Goal: Information Seeking & Learning: Check status

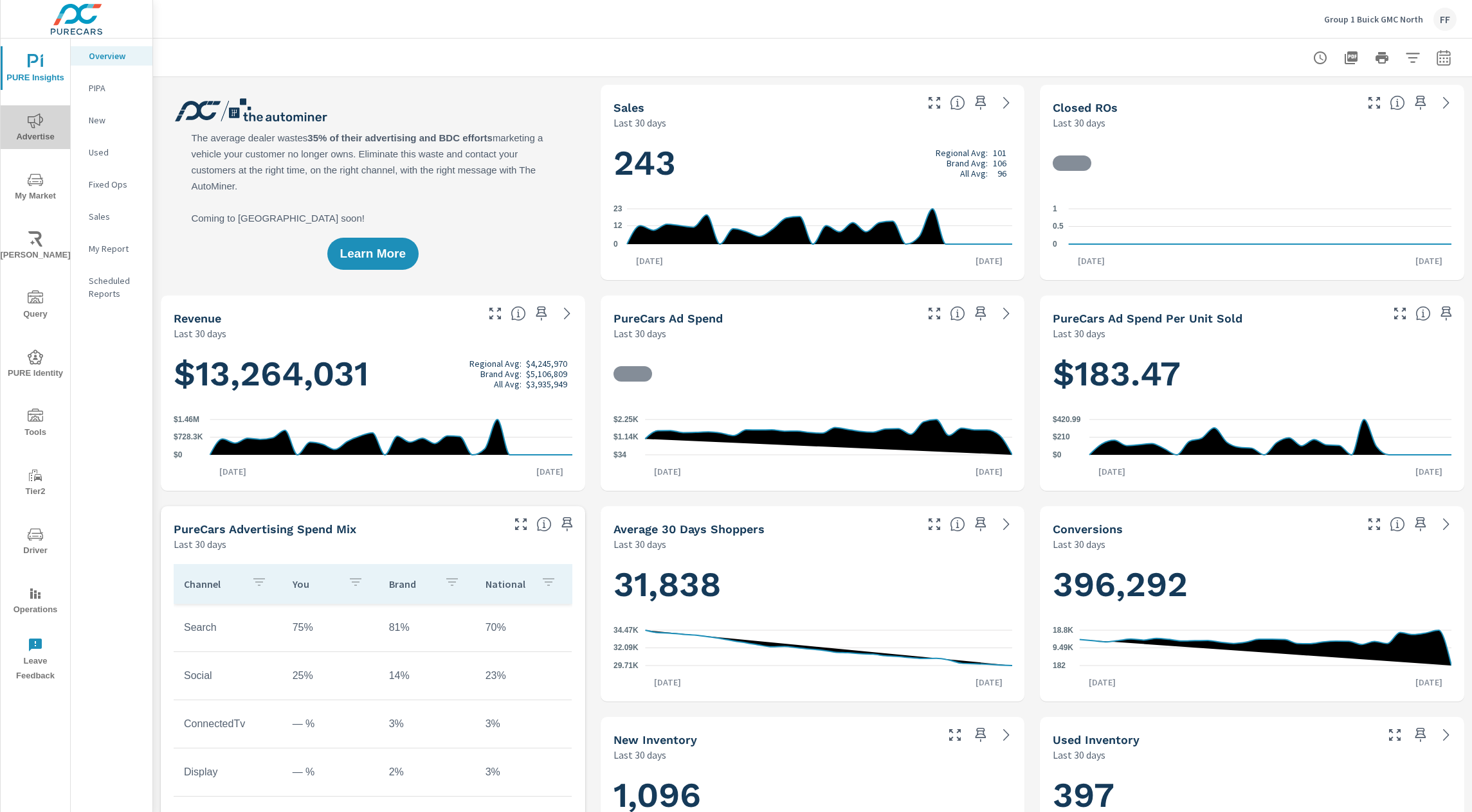
click at [44, 128] on span "Advertise" at bounding box center [35, 129] width 62 height 31
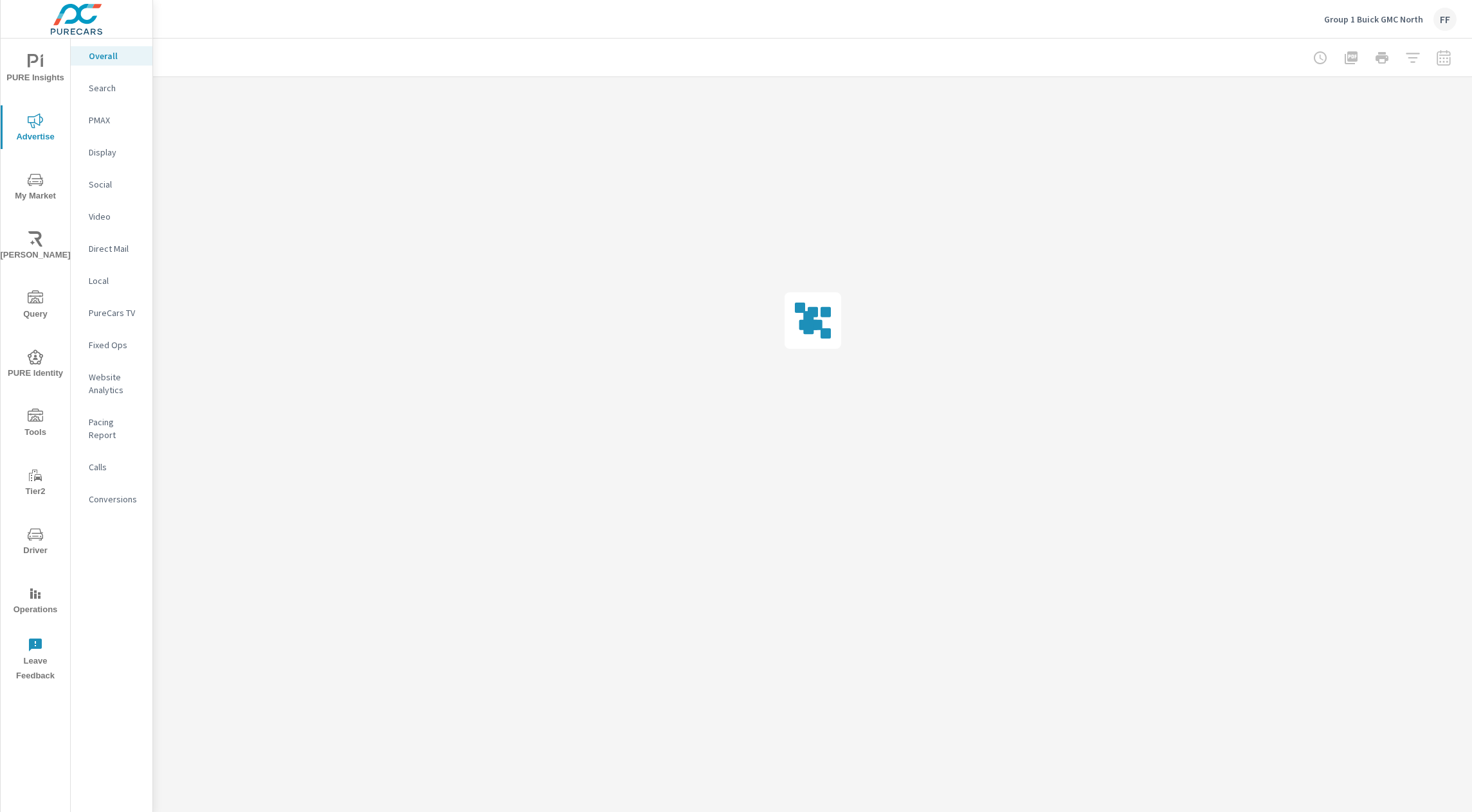
click at [103, 376] on p "Website Analytics" at bounding box center [115, 384] width 53 height 26
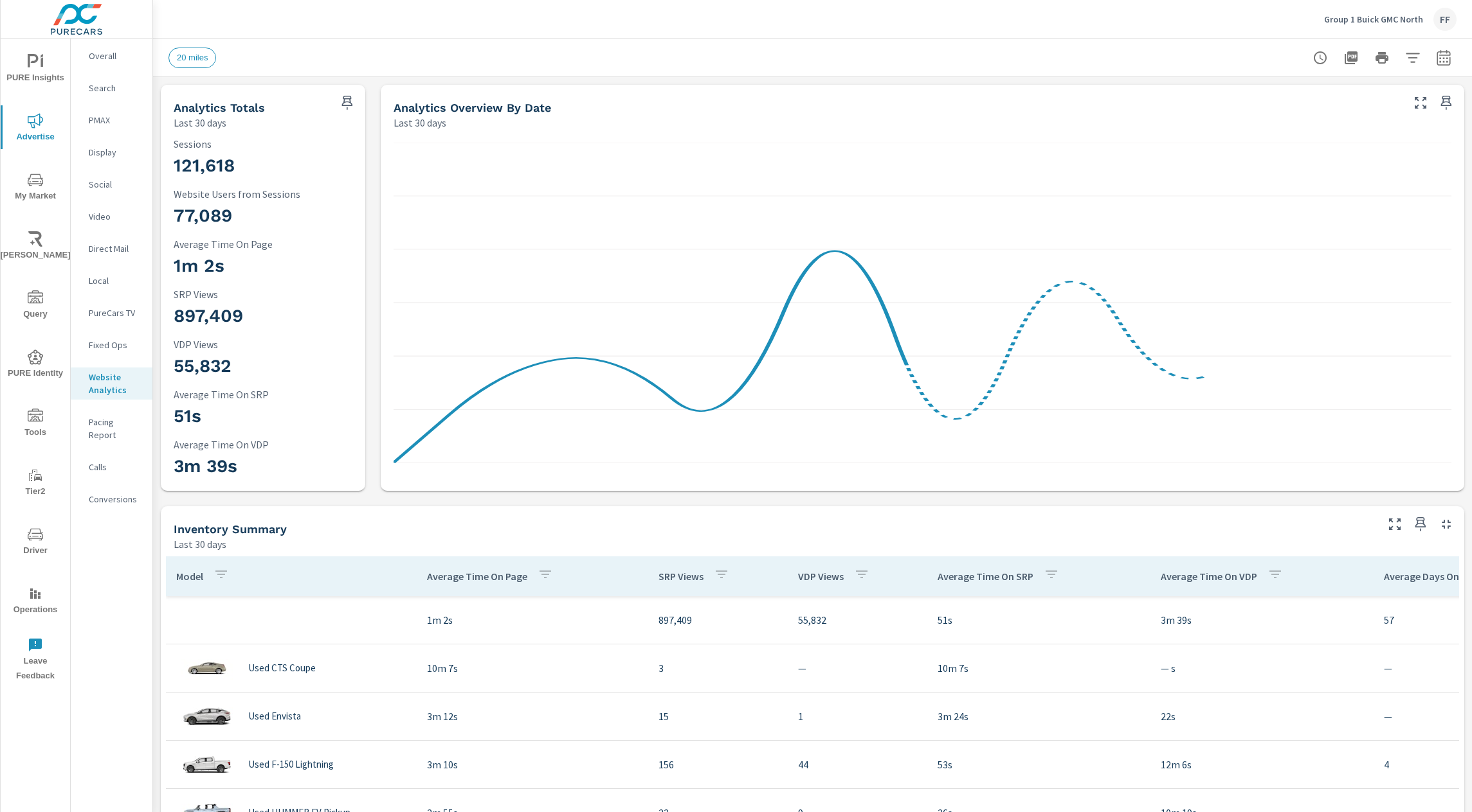
click at [44, 77] on span "PURE Insights" at bounding box center [35, 69] width 62 height 31
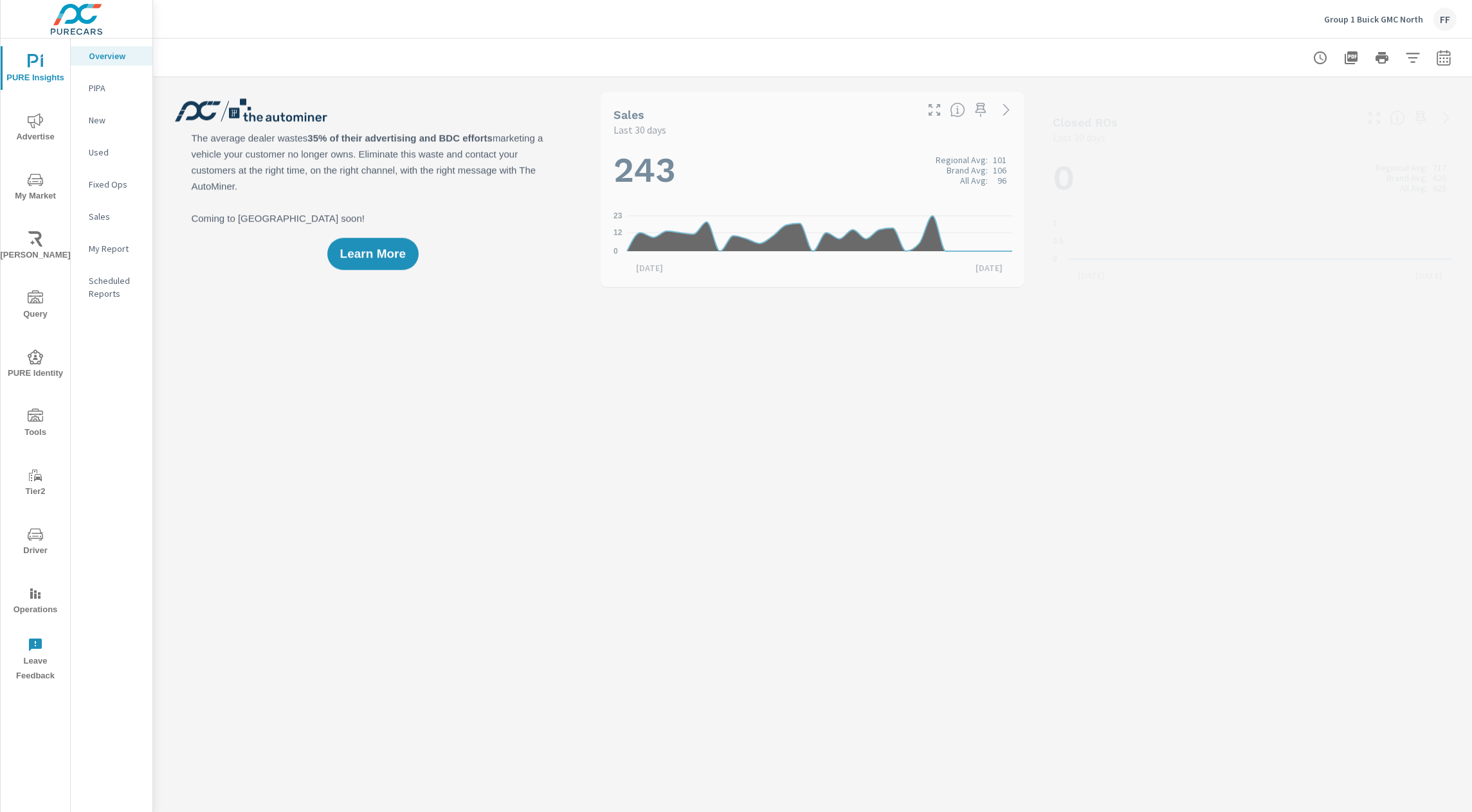
click at [110, 84] on p "PIPA" at bounding box center [115, 88] width 53 height 13
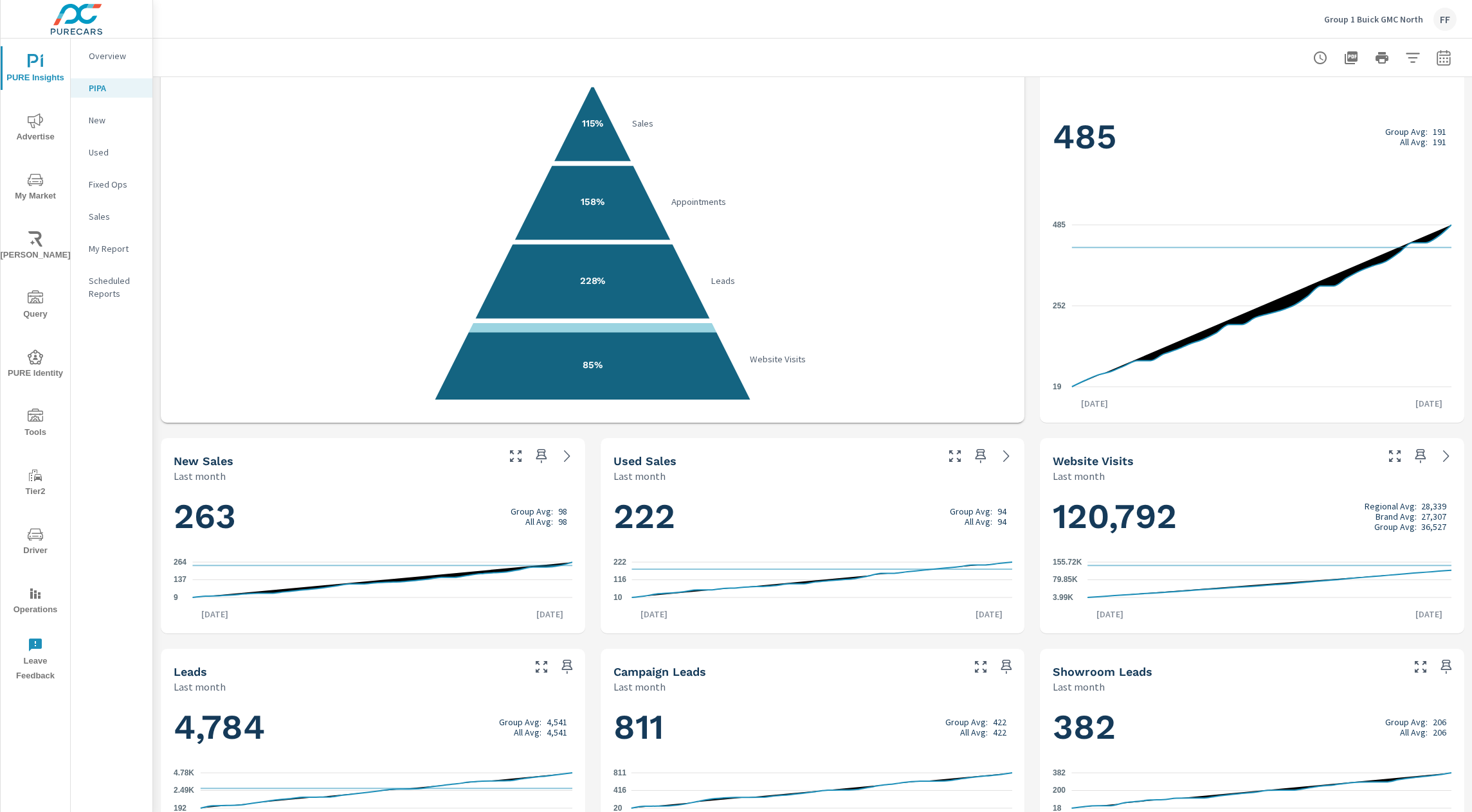
scroll to position [290, 0]
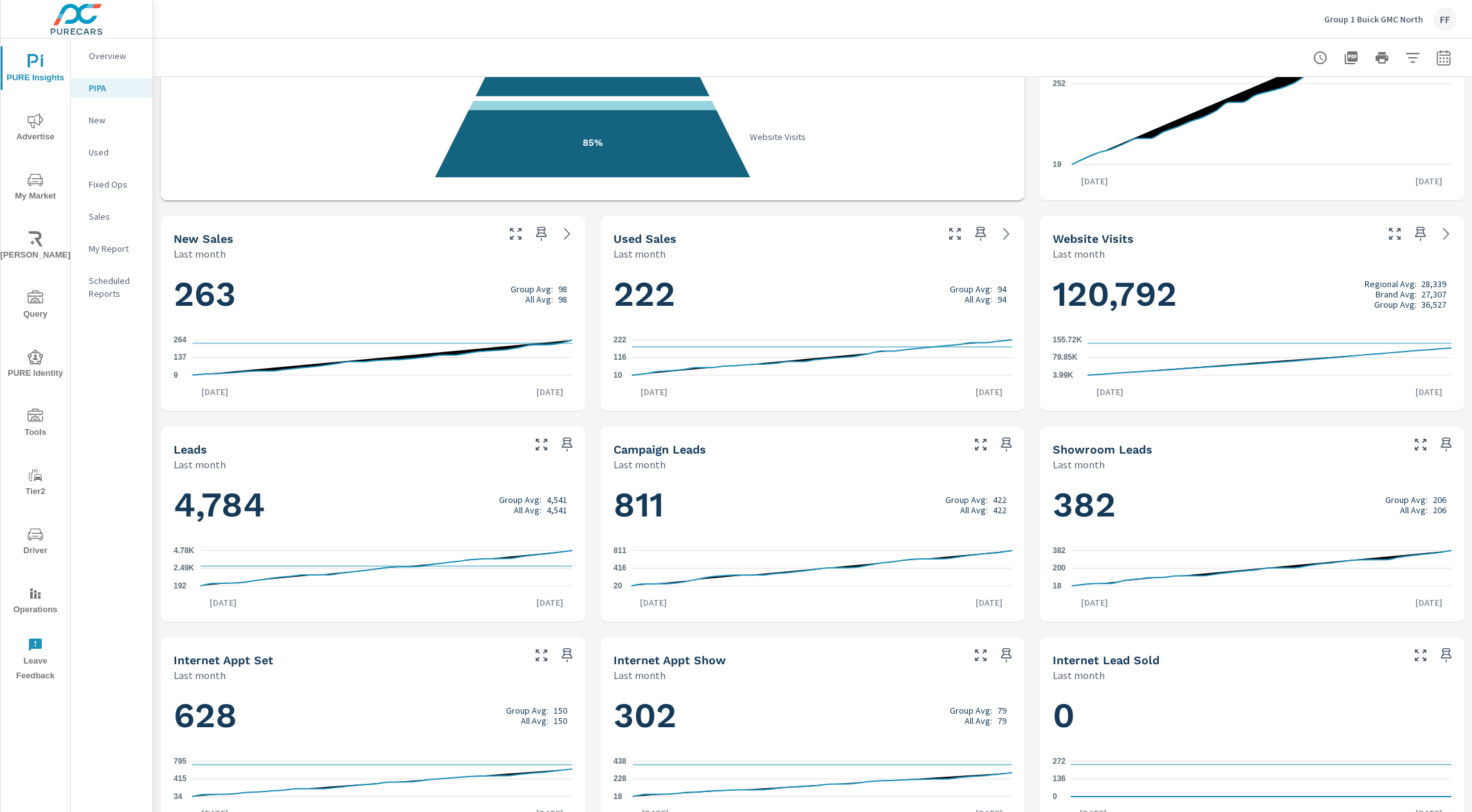
click at [441, 451] on div "Leads" at bounding box center [348, 449] width 348 height 15
click at [191, 446] on h5 "Leads" at bounding box center [190, 450] width 33 height 14
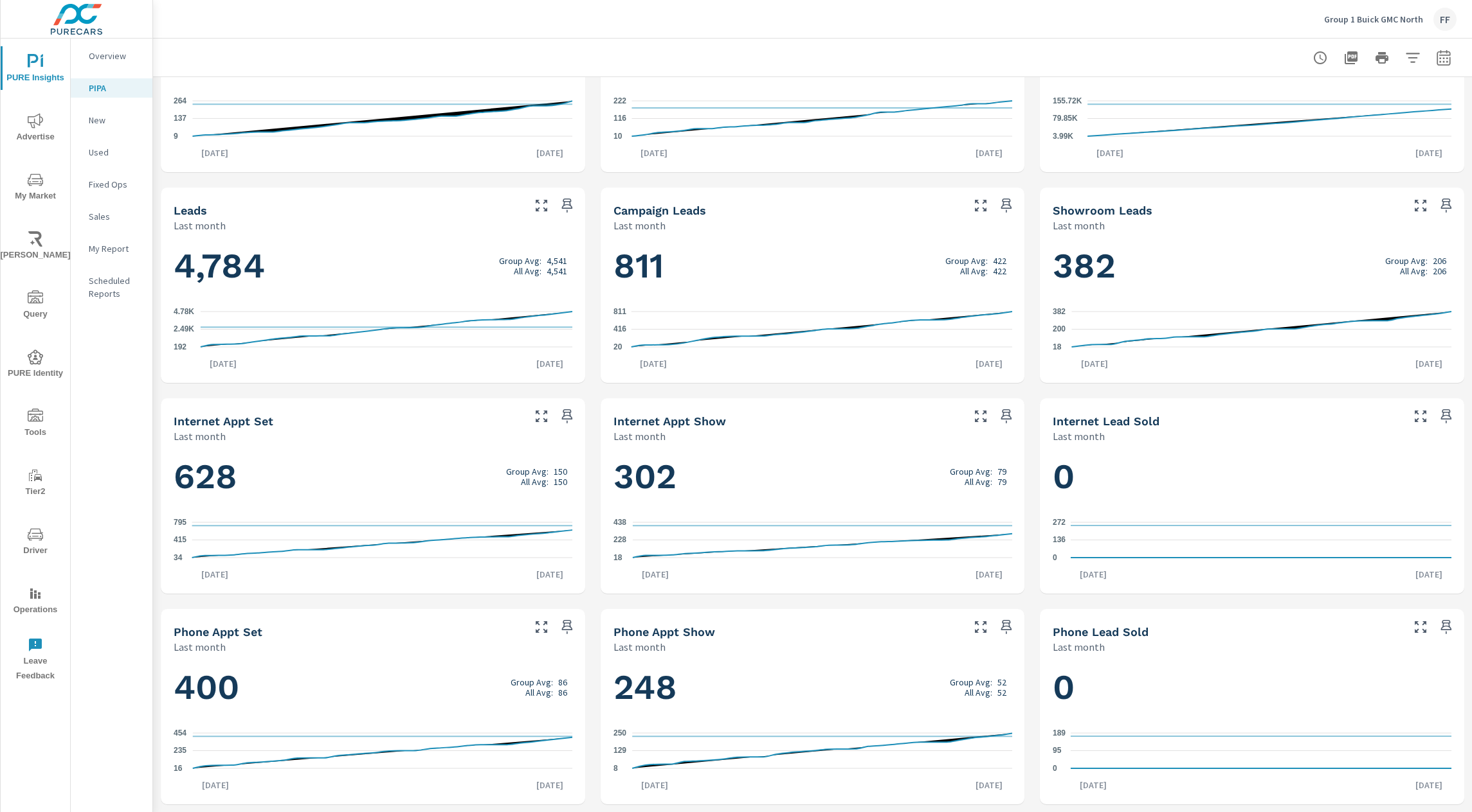
click at [1032, 597] on div "Performance Last month 115% Sales 158% Appointments 228% Leads 85% Website Visi…" at bounding box center [812, 180] width 1319 height 1264
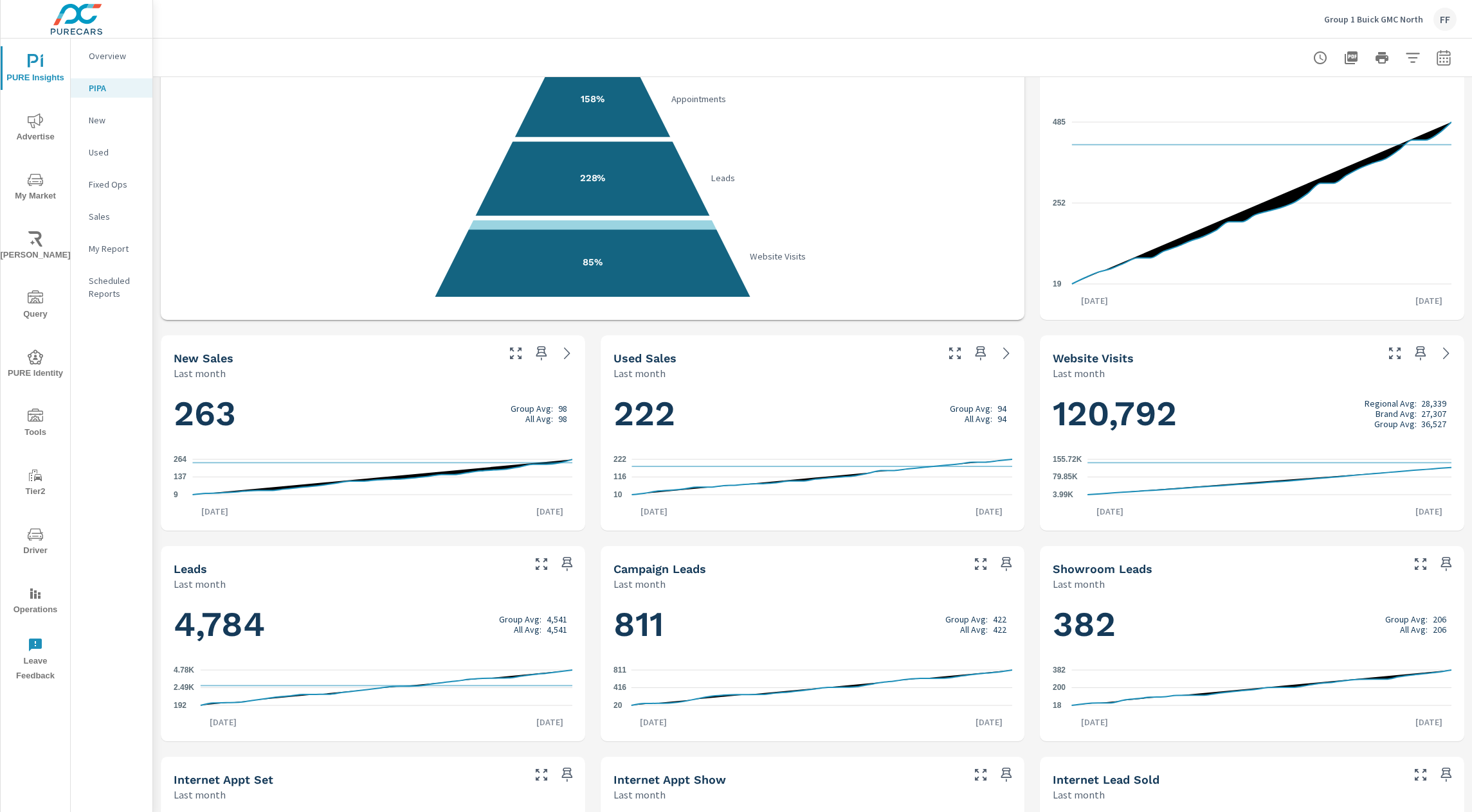
scroll to position [0, 0]
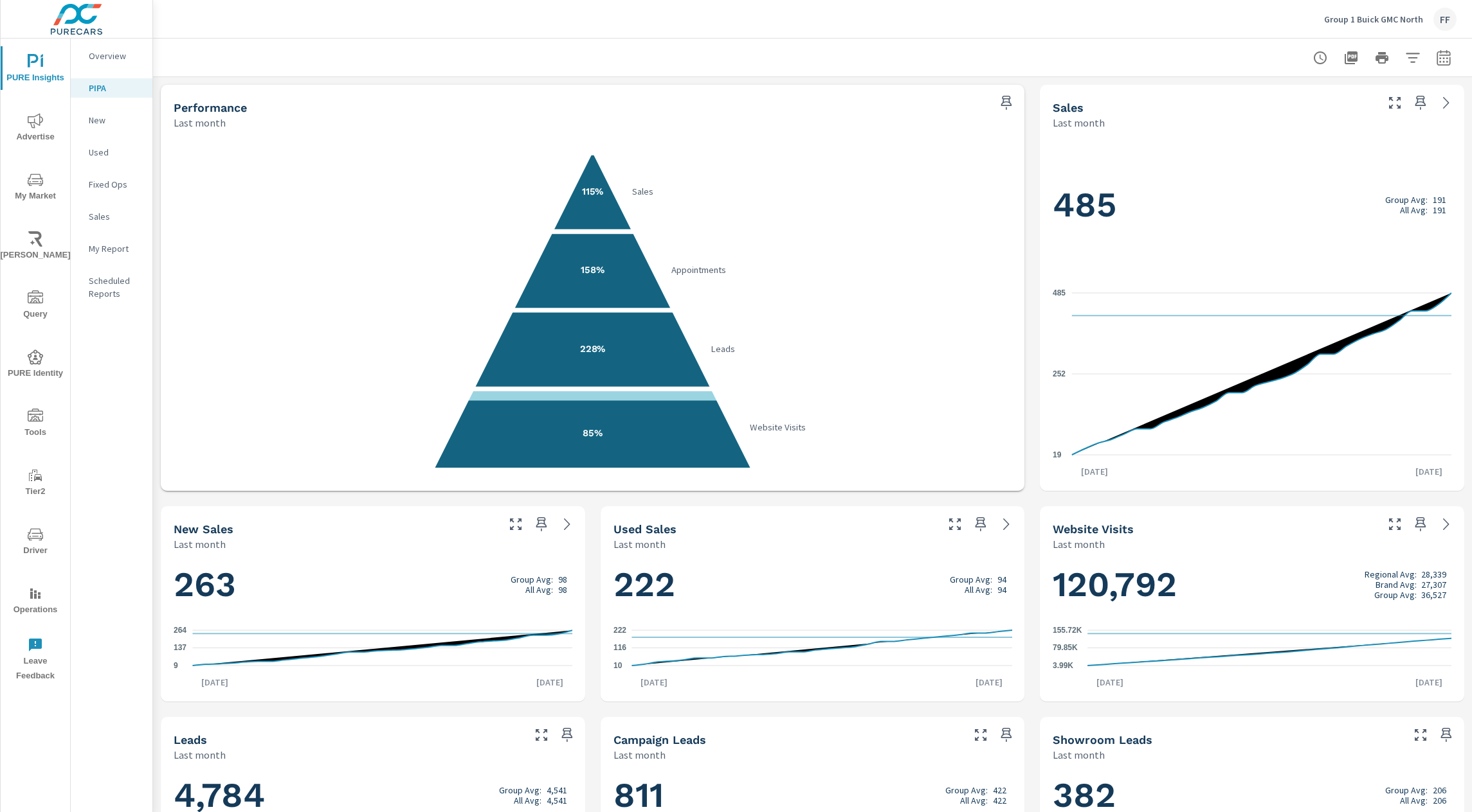
click at [465, 30] on div "Group 1 Buick GMC North FF" at bounding box center [812, 19] width 1288 height 38
click at [1365, 22] on p "Group 1 Buick GMC North" at bounding box center [1374, 19] width 99 height 11
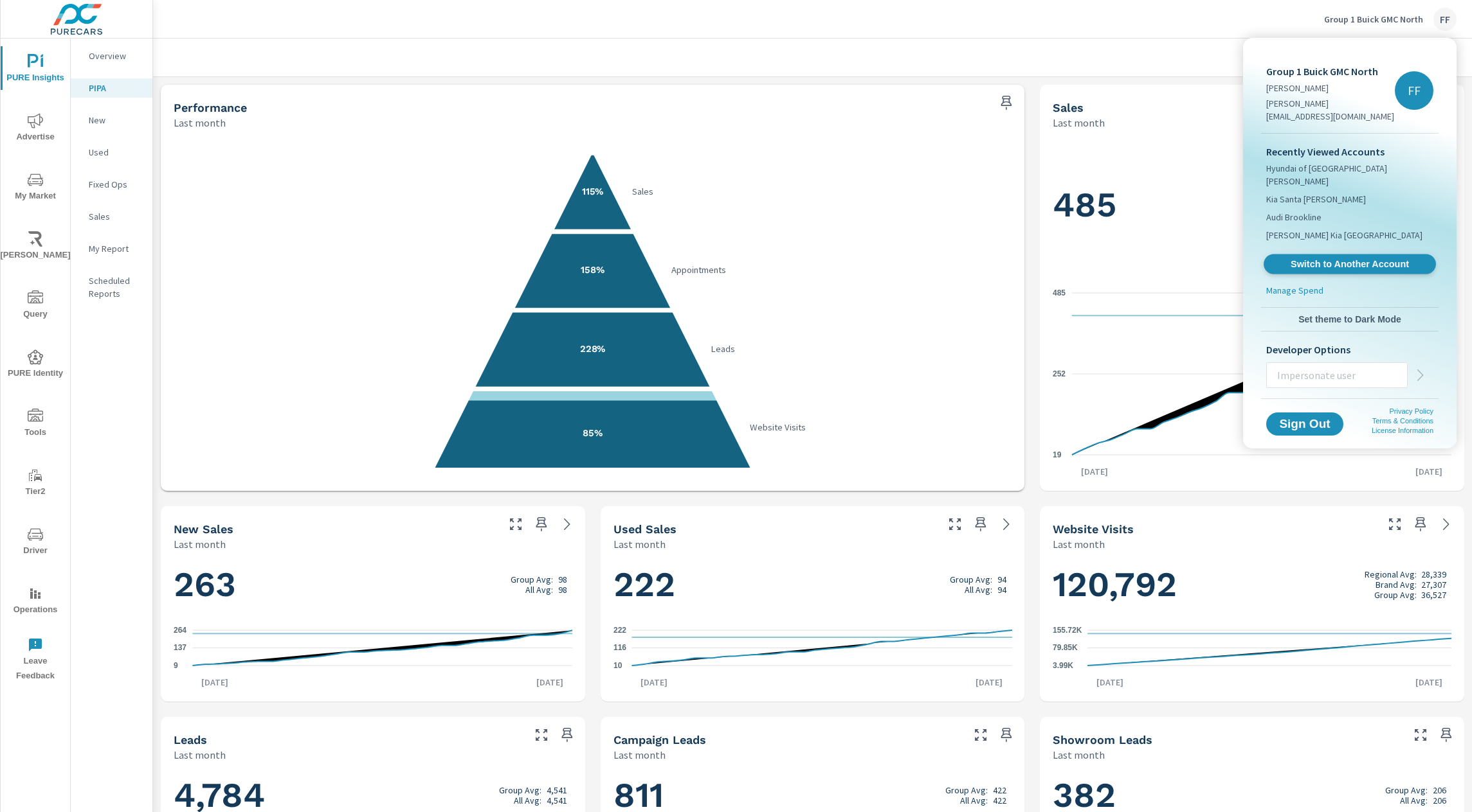
click at [1321, 258] on span "Switch to Another Account" at bounding box center [1349, 264] width 157 height 12
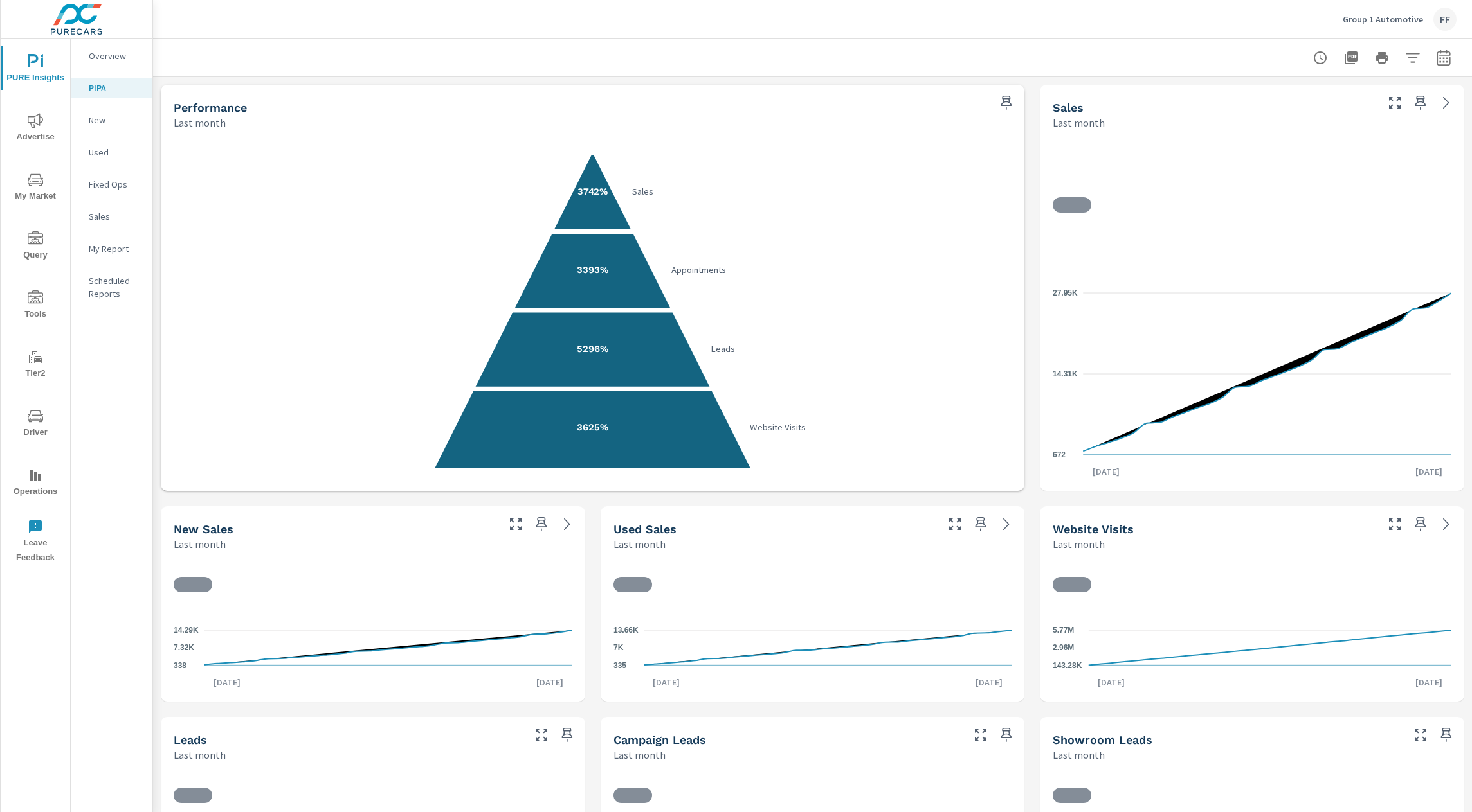
click at [1030, 264] on div "Performance Last month 3742% Sales 3393% Appointments 5296% Leads 3625% Website…" at bounding box center [812, 710] width 1319 height 1264
click at [1031, 241] on div "Performance Last month 3742% Sales 3393% Appointments 5296% Leads 3625% Website…" at bounding box center [812, 710] width 1319 height 1264
